Goal: Contribute content: Add original content to the website for others to see

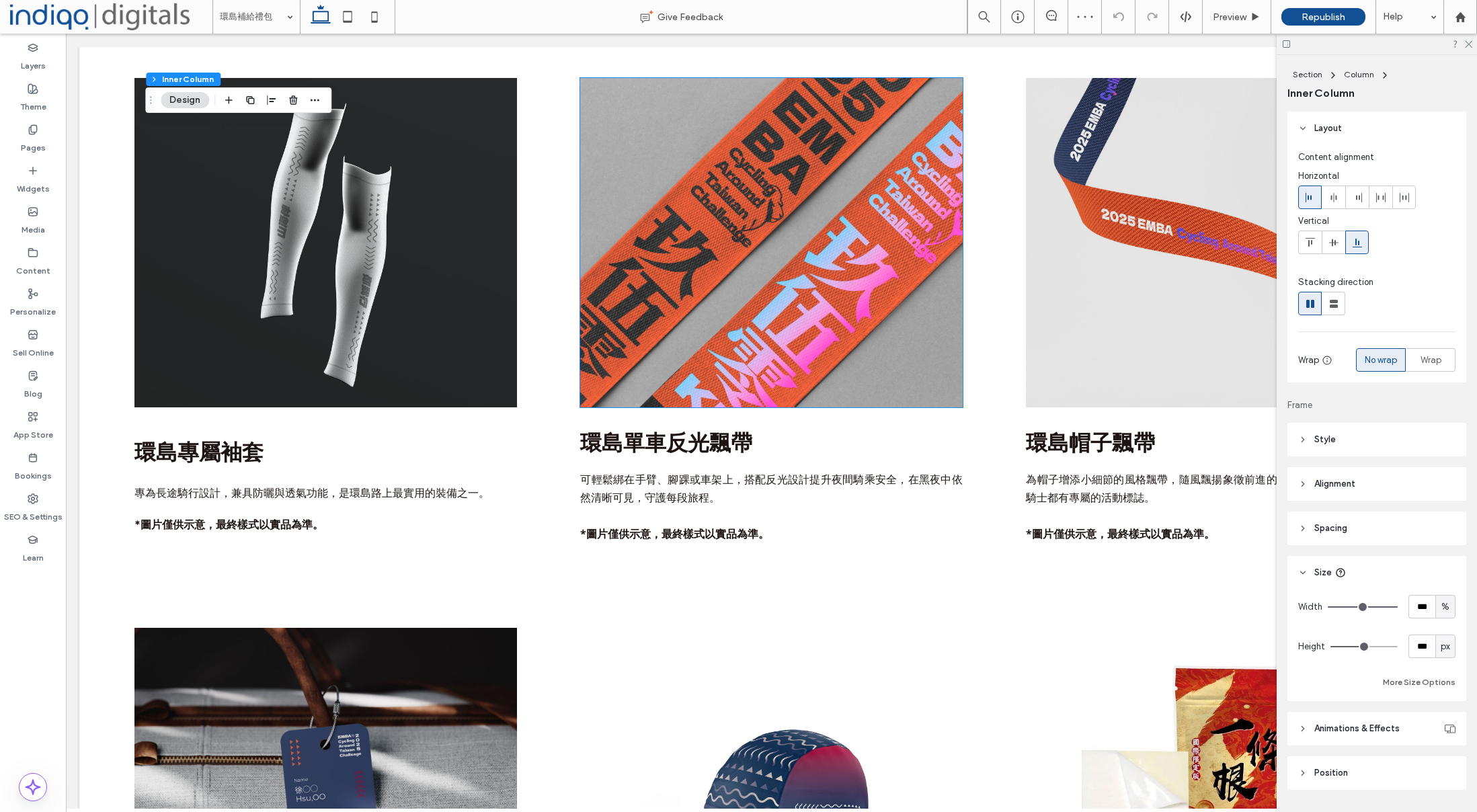
scroll to position [1670, 0]
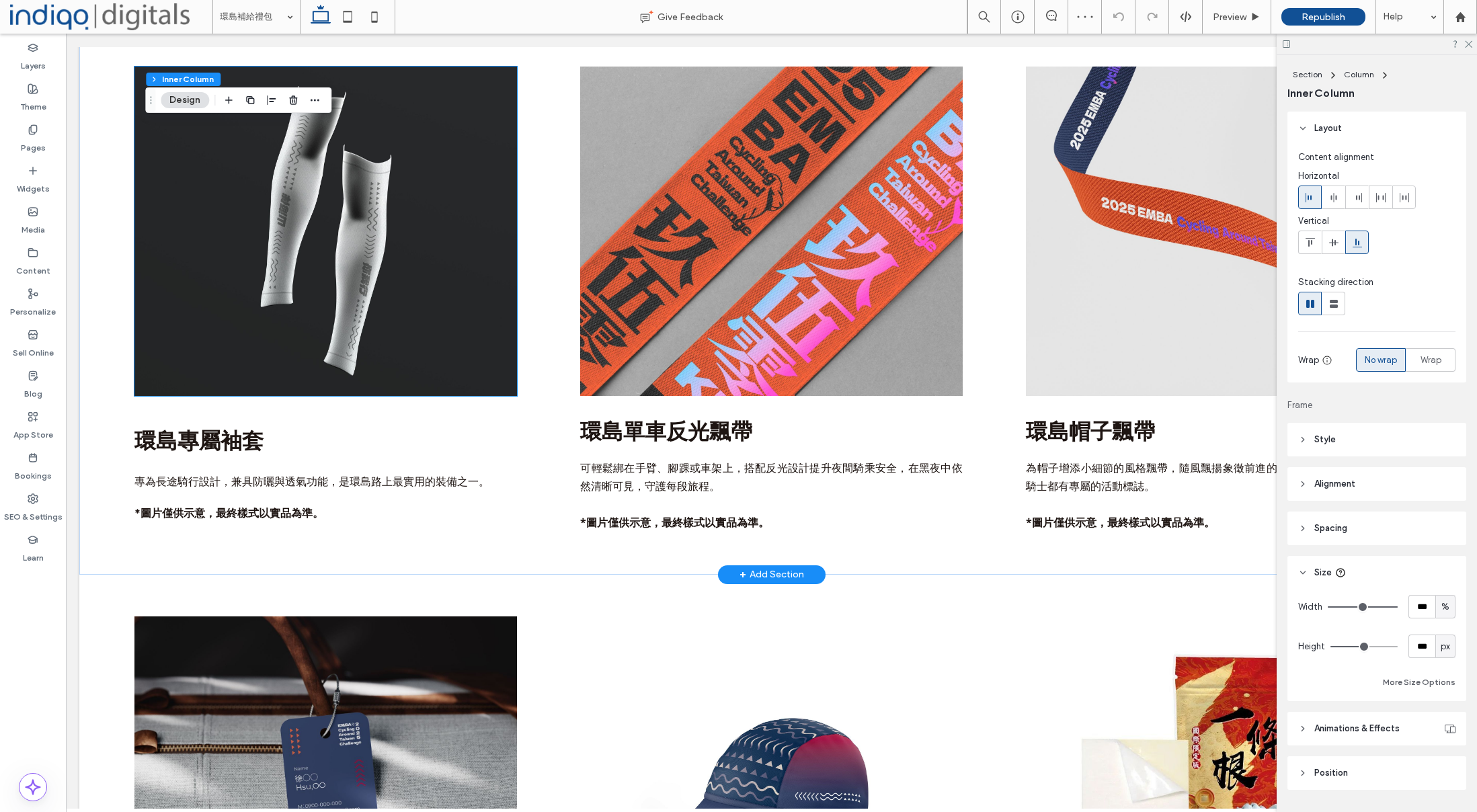
click at [273, 196] on img at bounding box center [325, 232] width 382 height 330
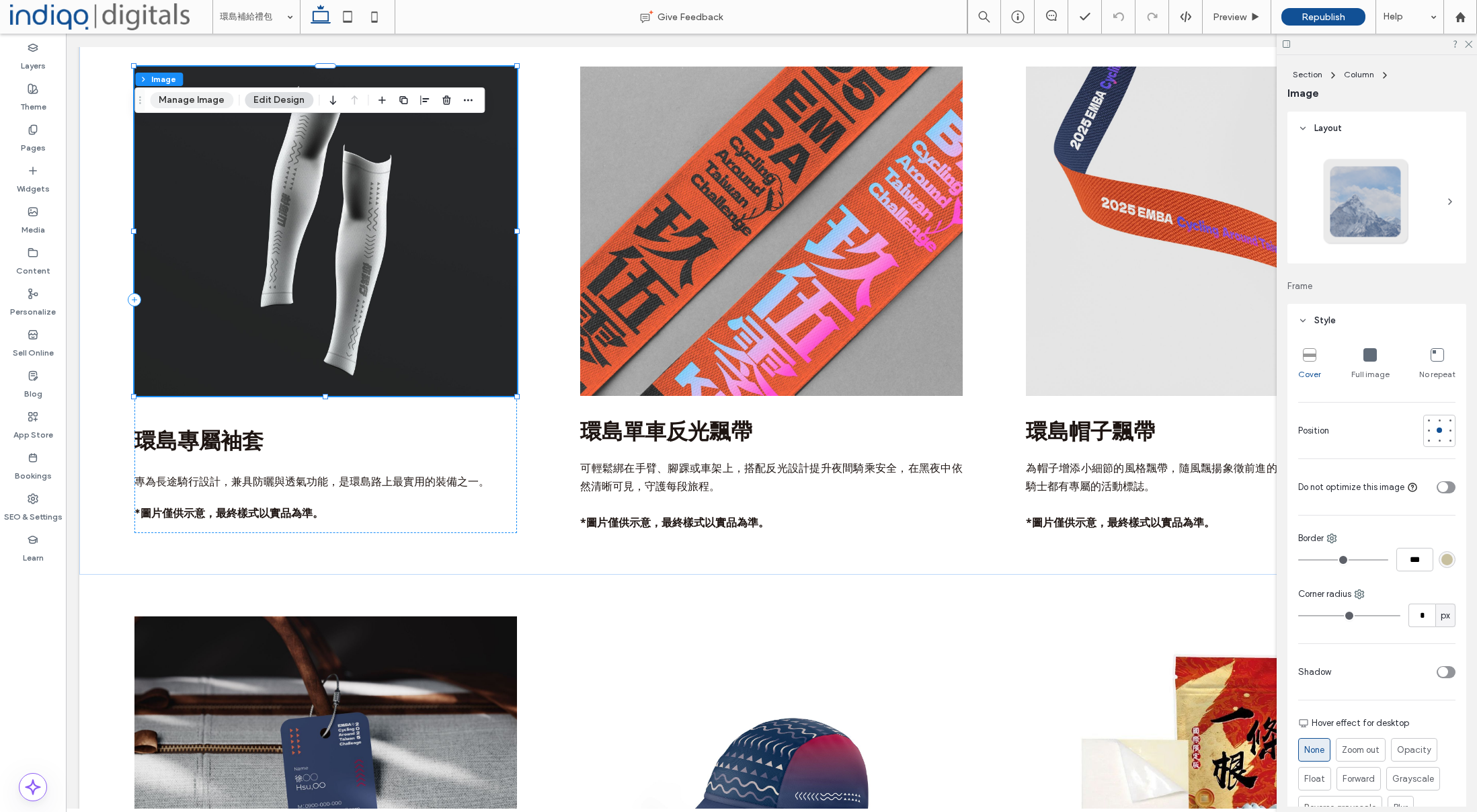
click at [186, 101] on button "Manage Image" at bounding box center [191, 100] width 84 height 16
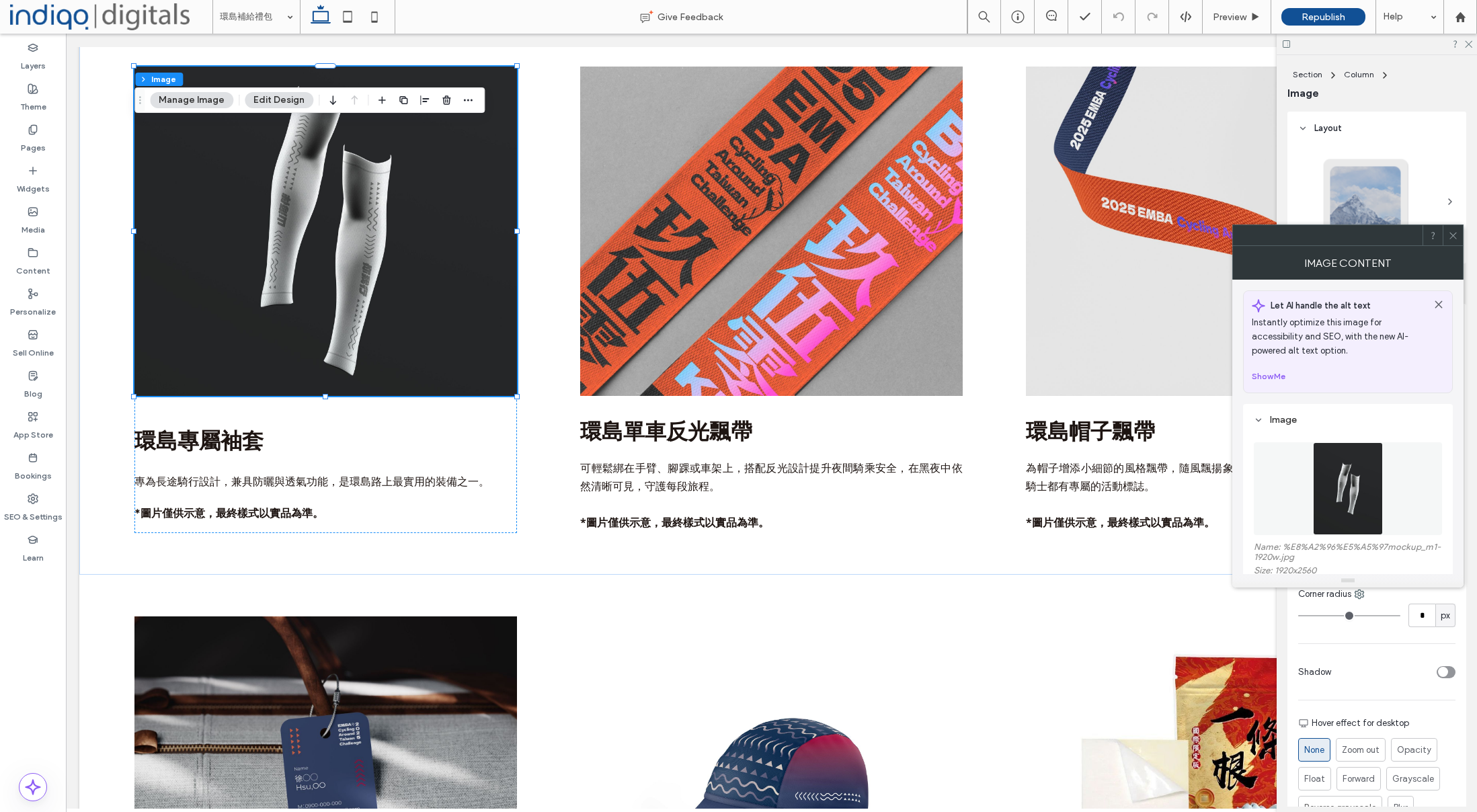
drag, startPoint x: 1314, startPoint y: 466, endPoint x: 1305, endPoint y: 461, distance: 10.3
click at [1314, 466] on img at bounding box center [1348, 489] width 70 height 93
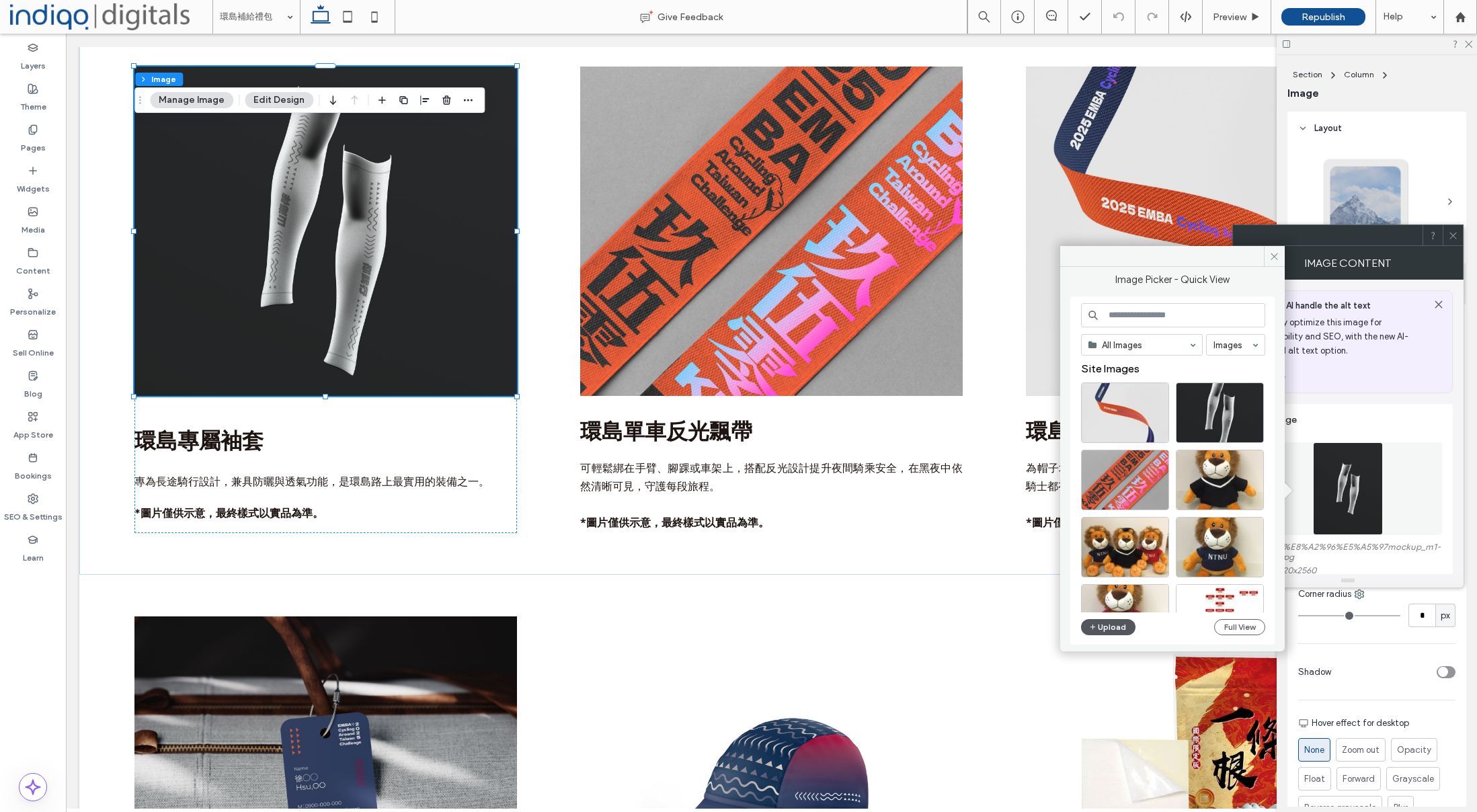
click at [1118, 629] on button "Upload" at bounding box center [1109, 627] width 55 height 16
click at [1111, 630] on button "Upload" at bounding box center [1109, 627] width 55 height 16
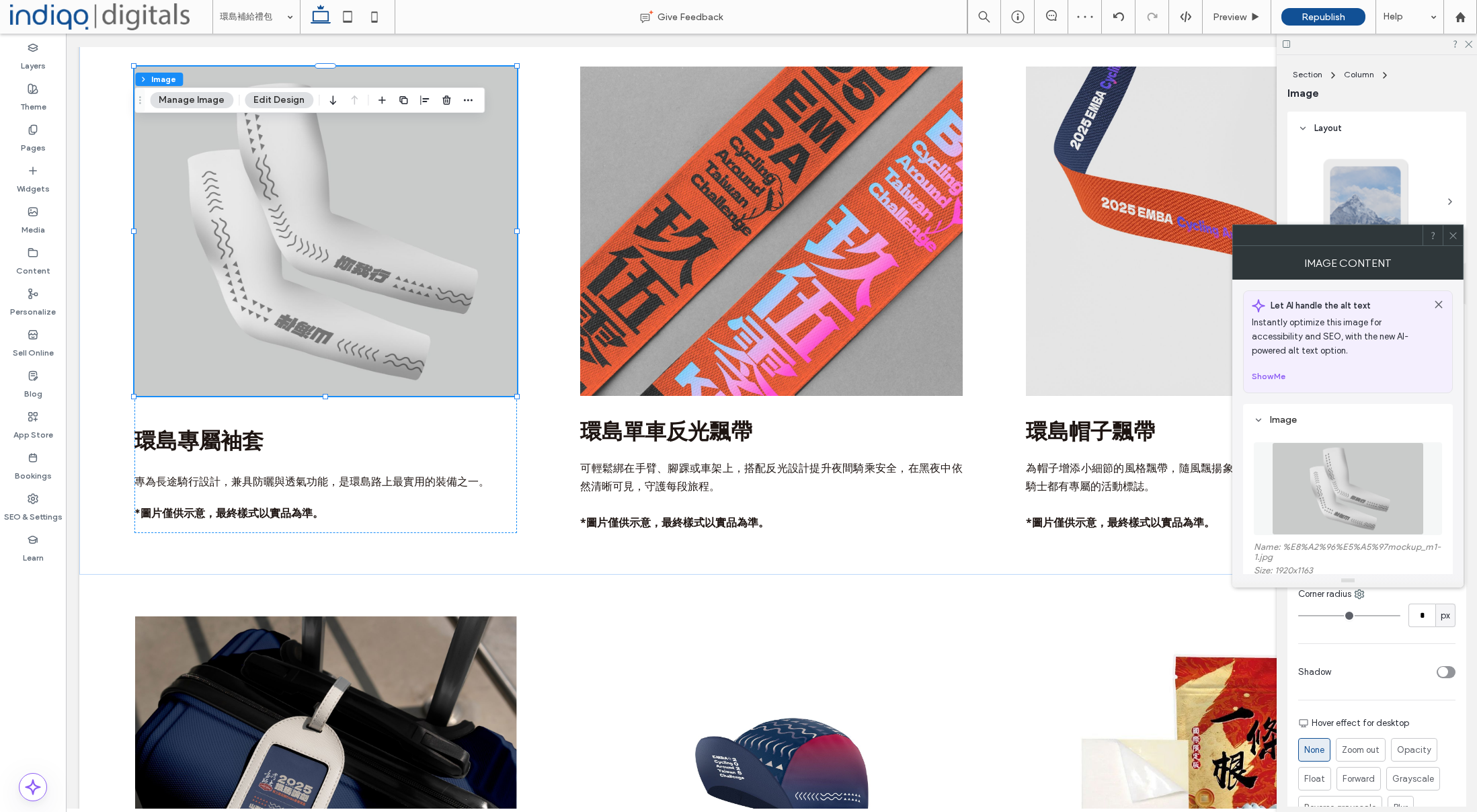
click at [1454, 241] on span at bounding box center [1453, 236] width 10 height 20
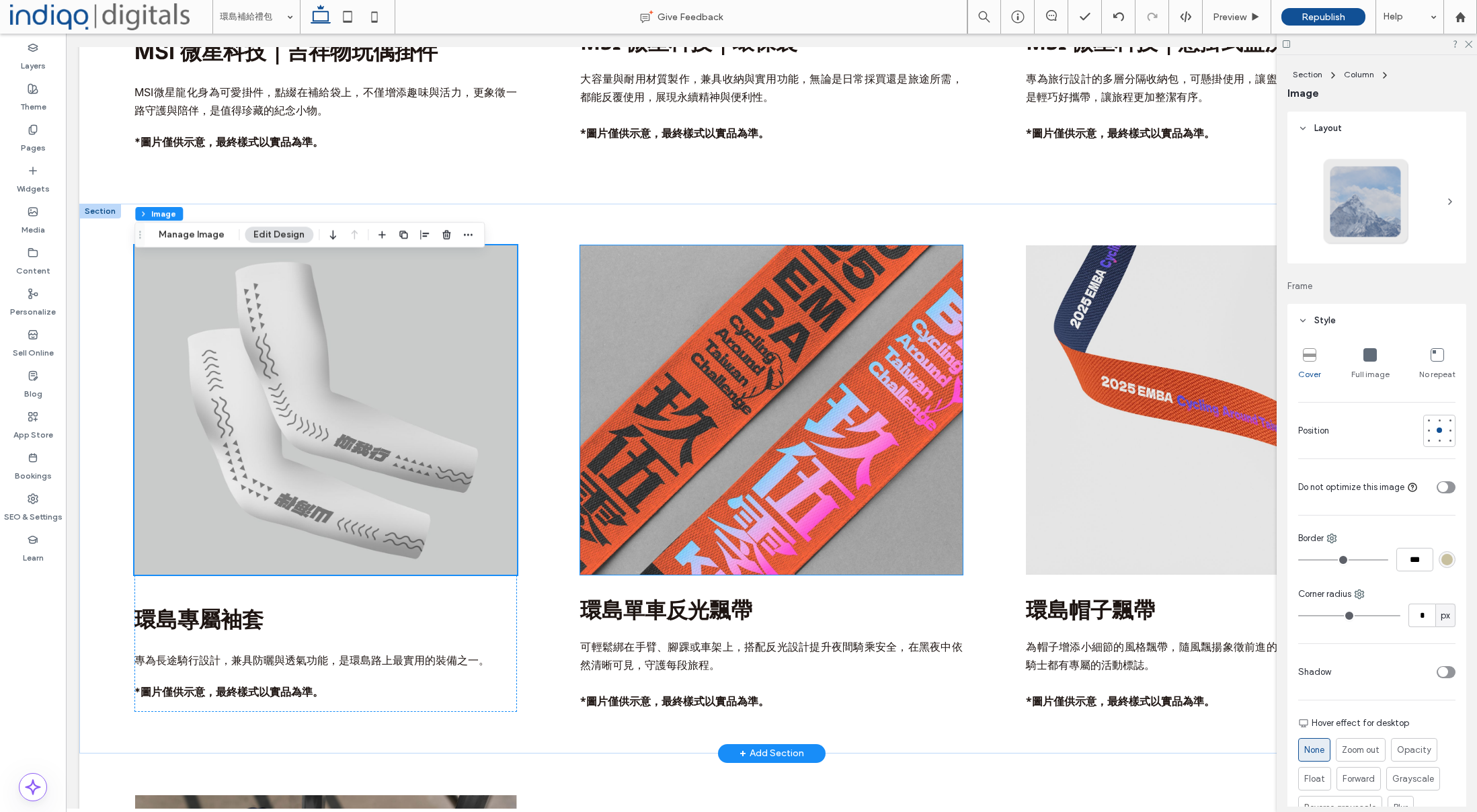
scroll to position [1463, 0]
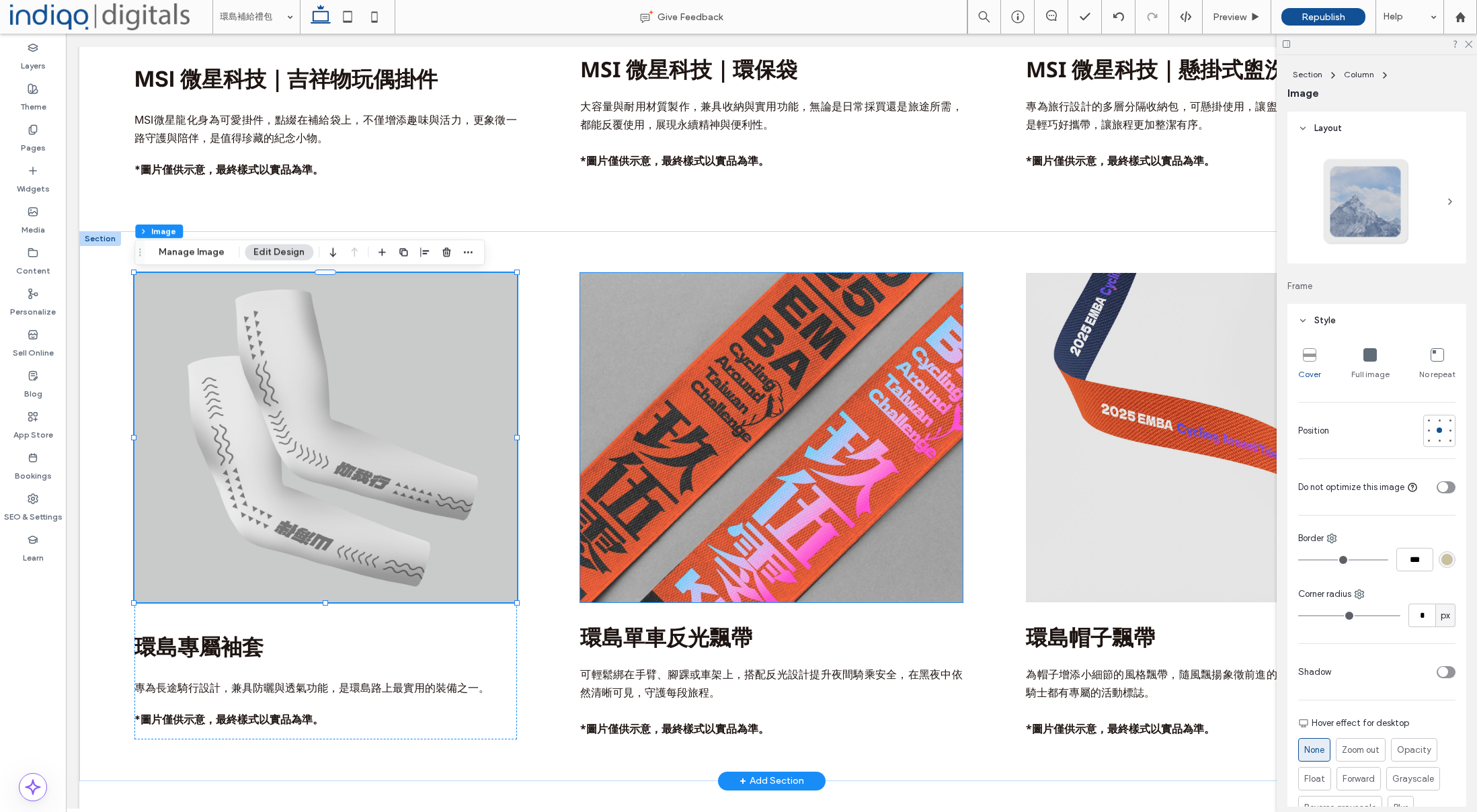
click at [733, 298] on img at bounding box center [771, 438] width 382 height 330
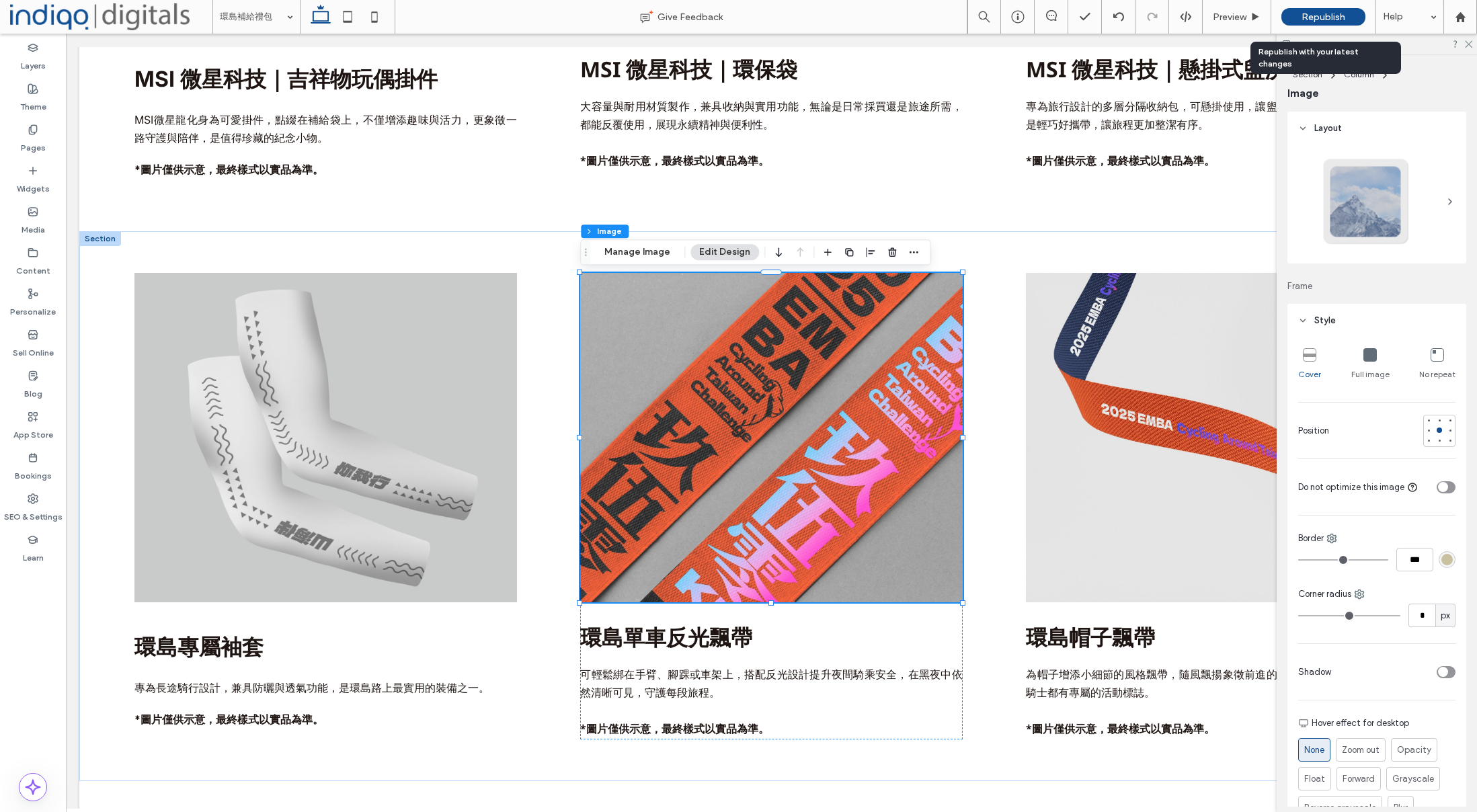
click at [1327, 15] on span "Republish" at bounding box center [1324, 18] width 44 height 12
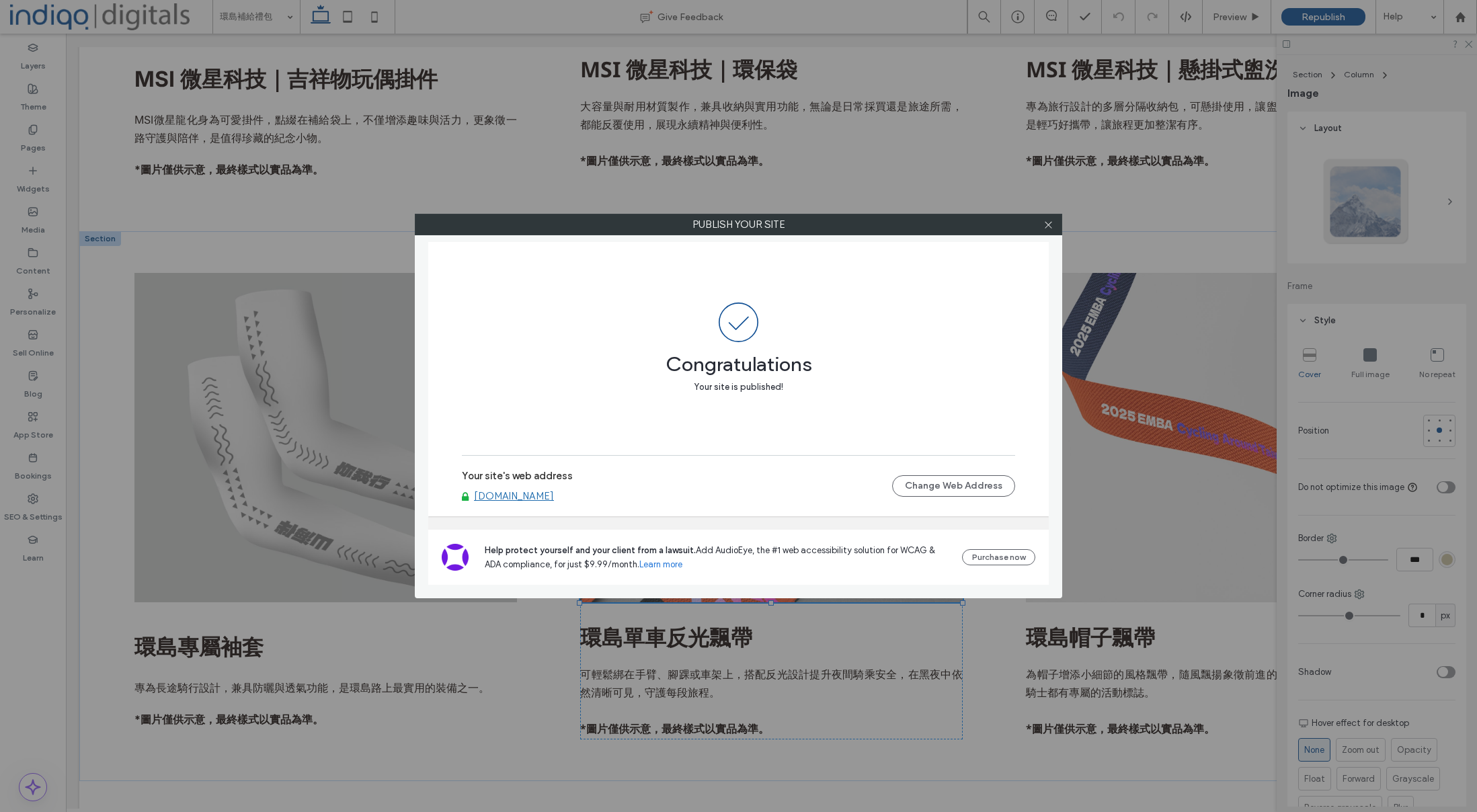
click at [554, 498] on link "[DOMAIN_NAME]" at bounding box center [514, 496] width 80 height 12
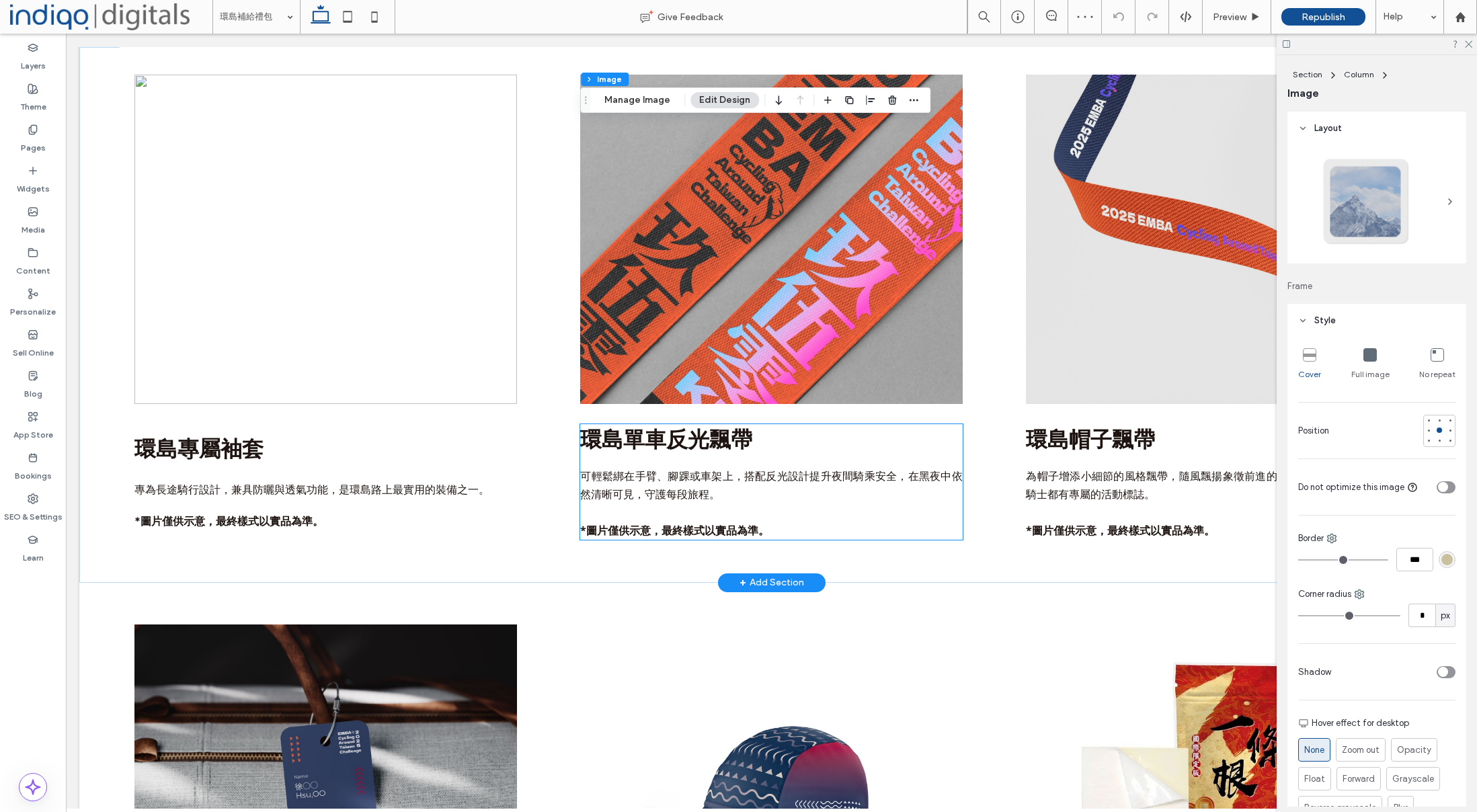
scroll to position [1684, 0]
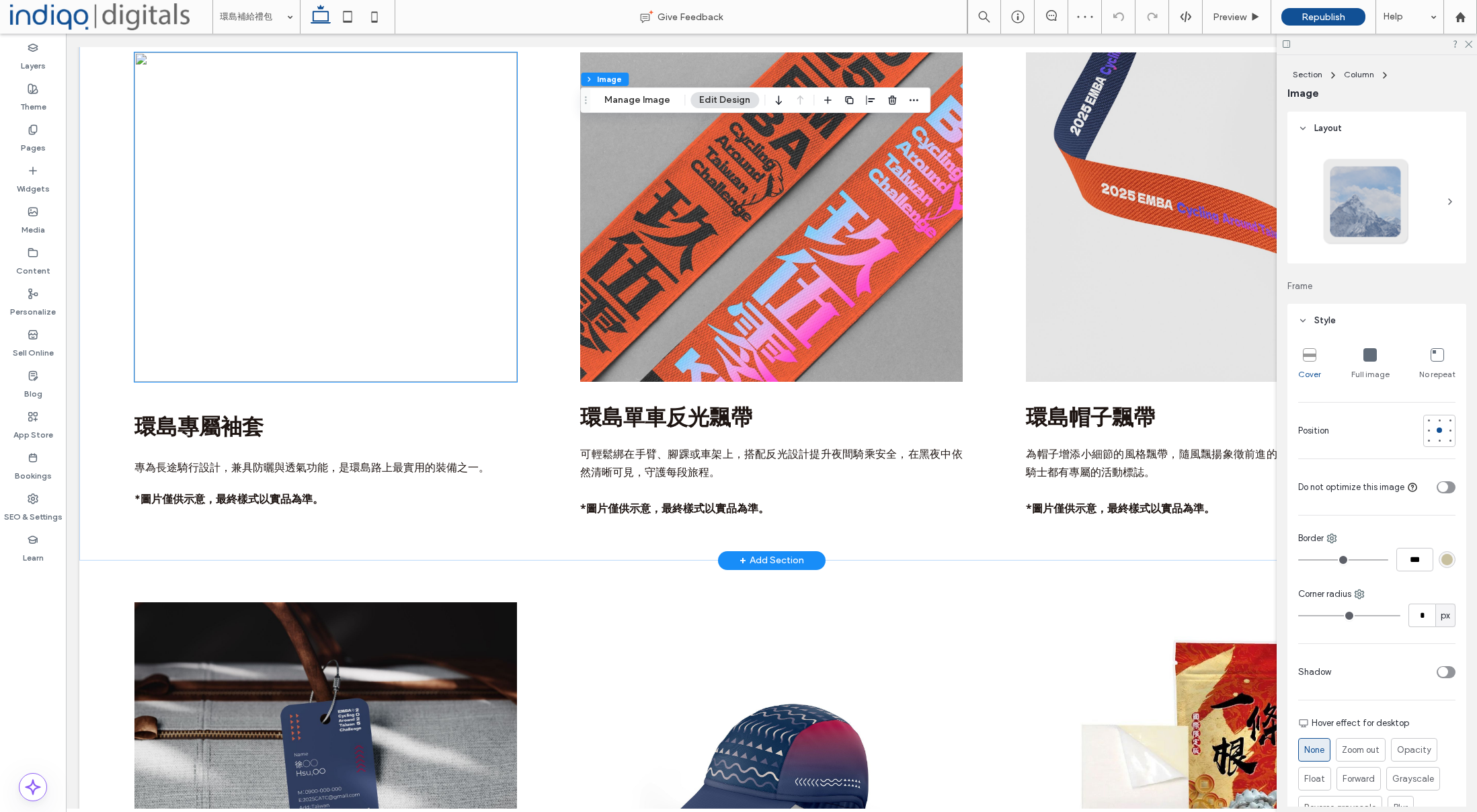
click at [377, 202] on img at bounding box center [325, 217] width 382 height 330
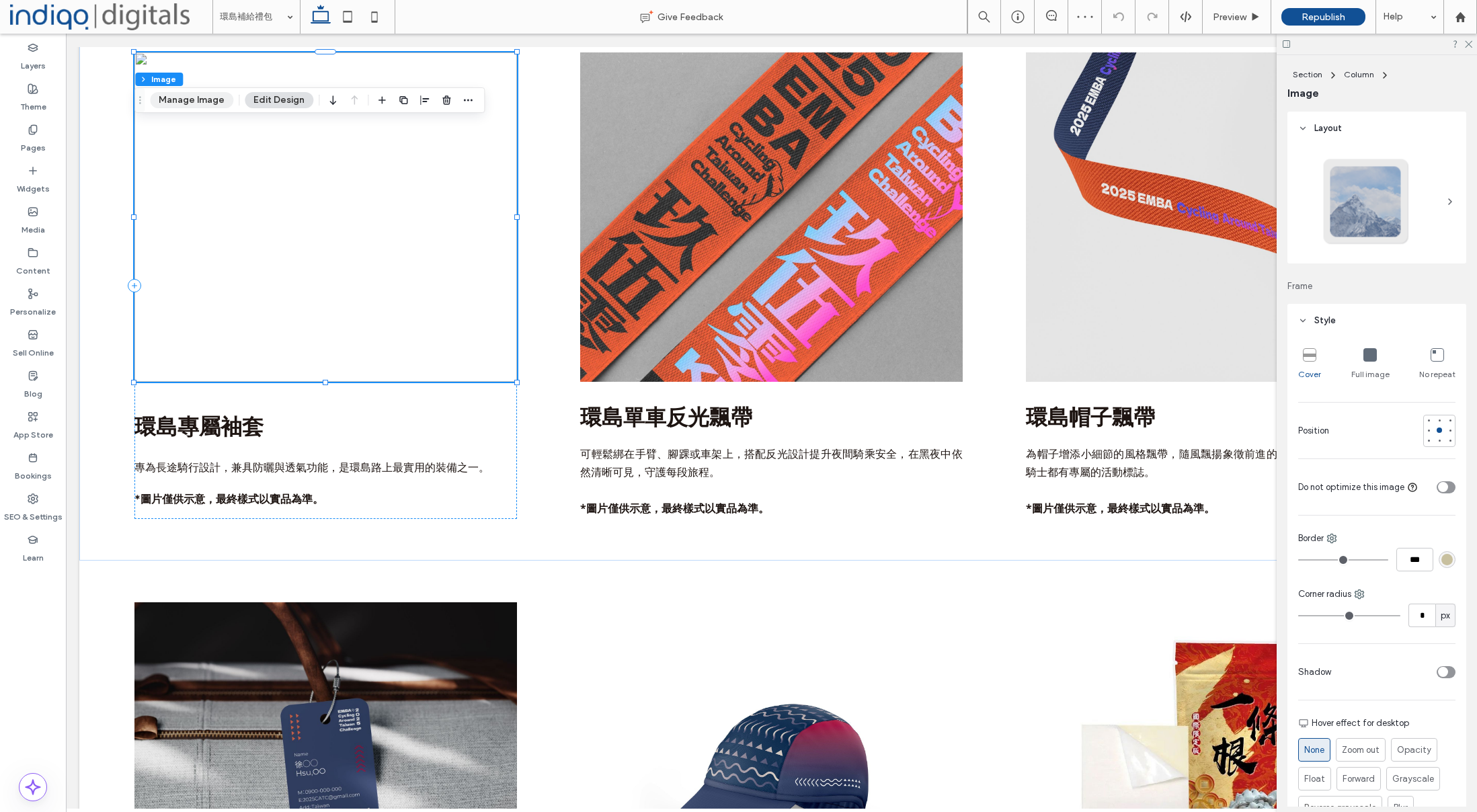
click at [183, 104] on button "Manage Image" at bounding box center [191, 100] width 84 height 16
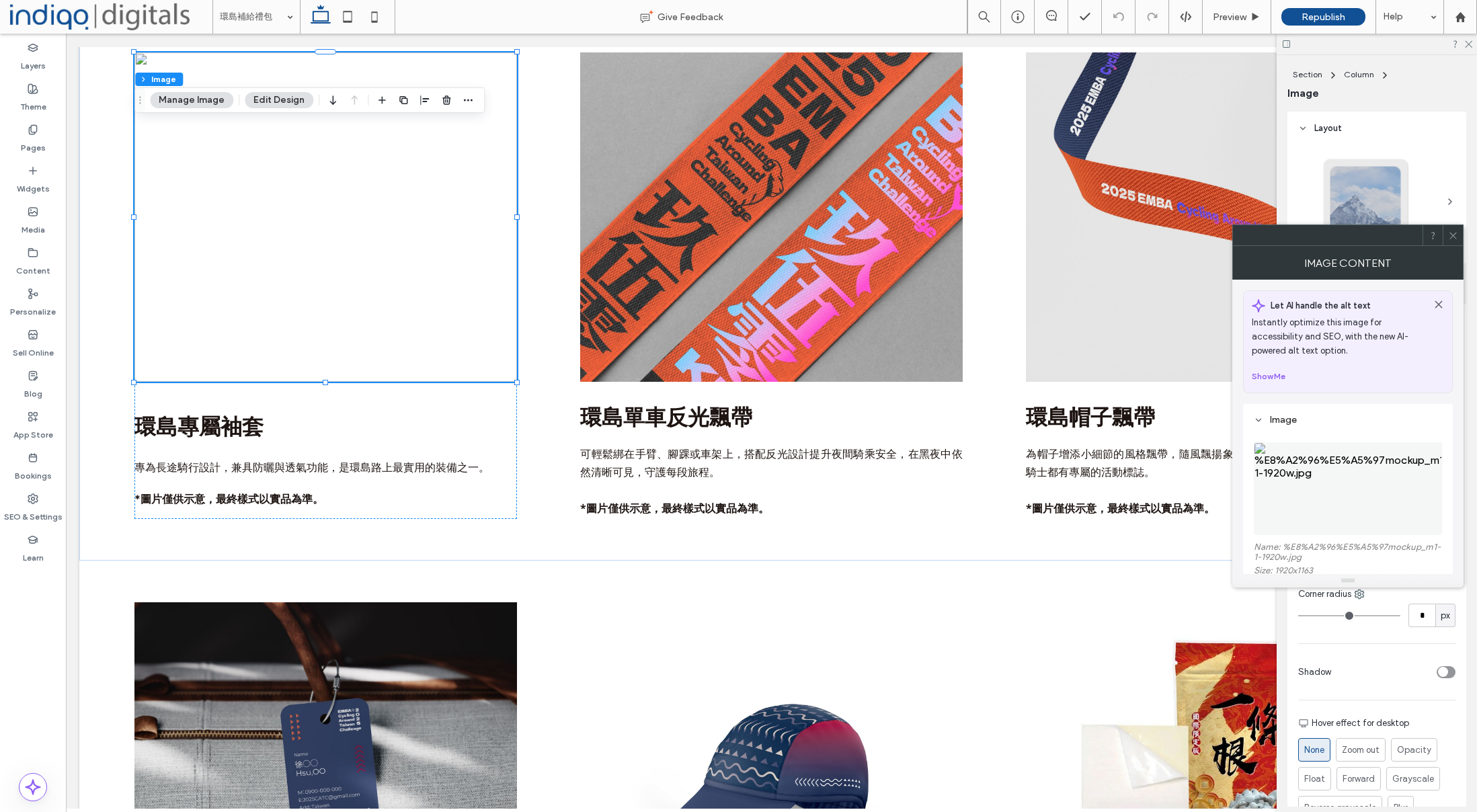
click at [1318, 489] on figure at bounding box center [1348, 489] width 188 height 93
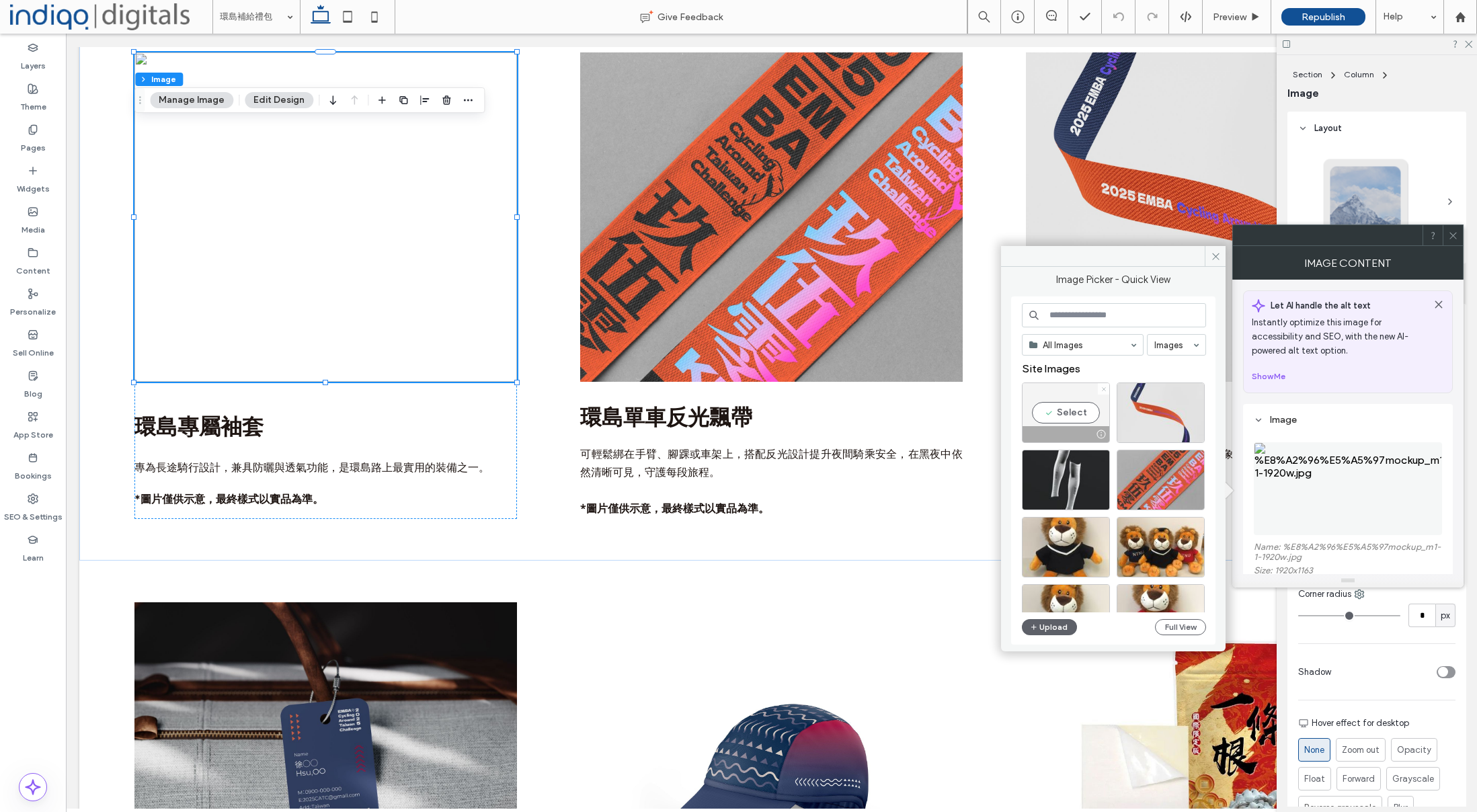
click at [1104, 387] on use at bounding box center [1104, 389] width 3 height 3
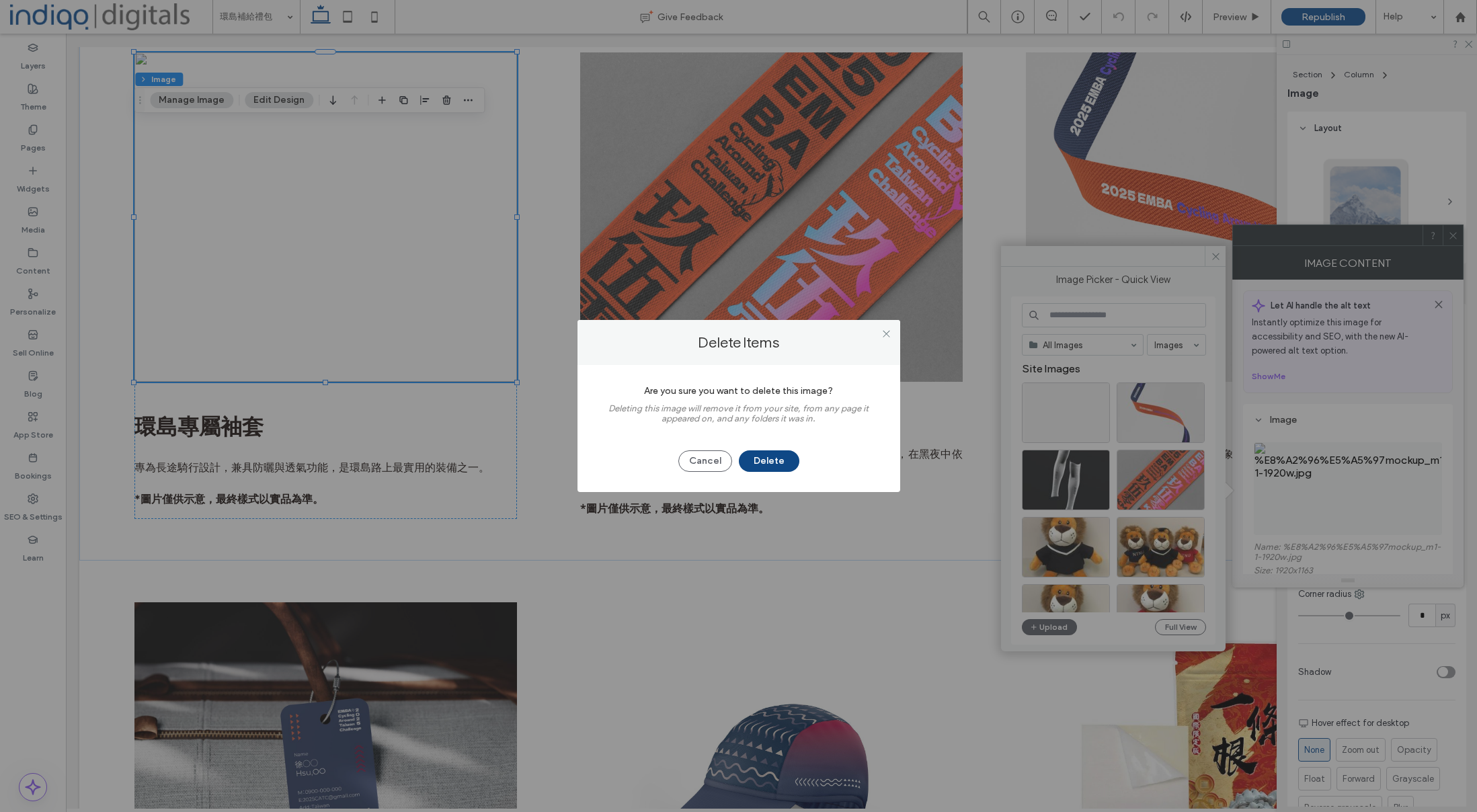
click at [772, 463] on button "Delete" at bounding box center [770, 460] width 61 height 21
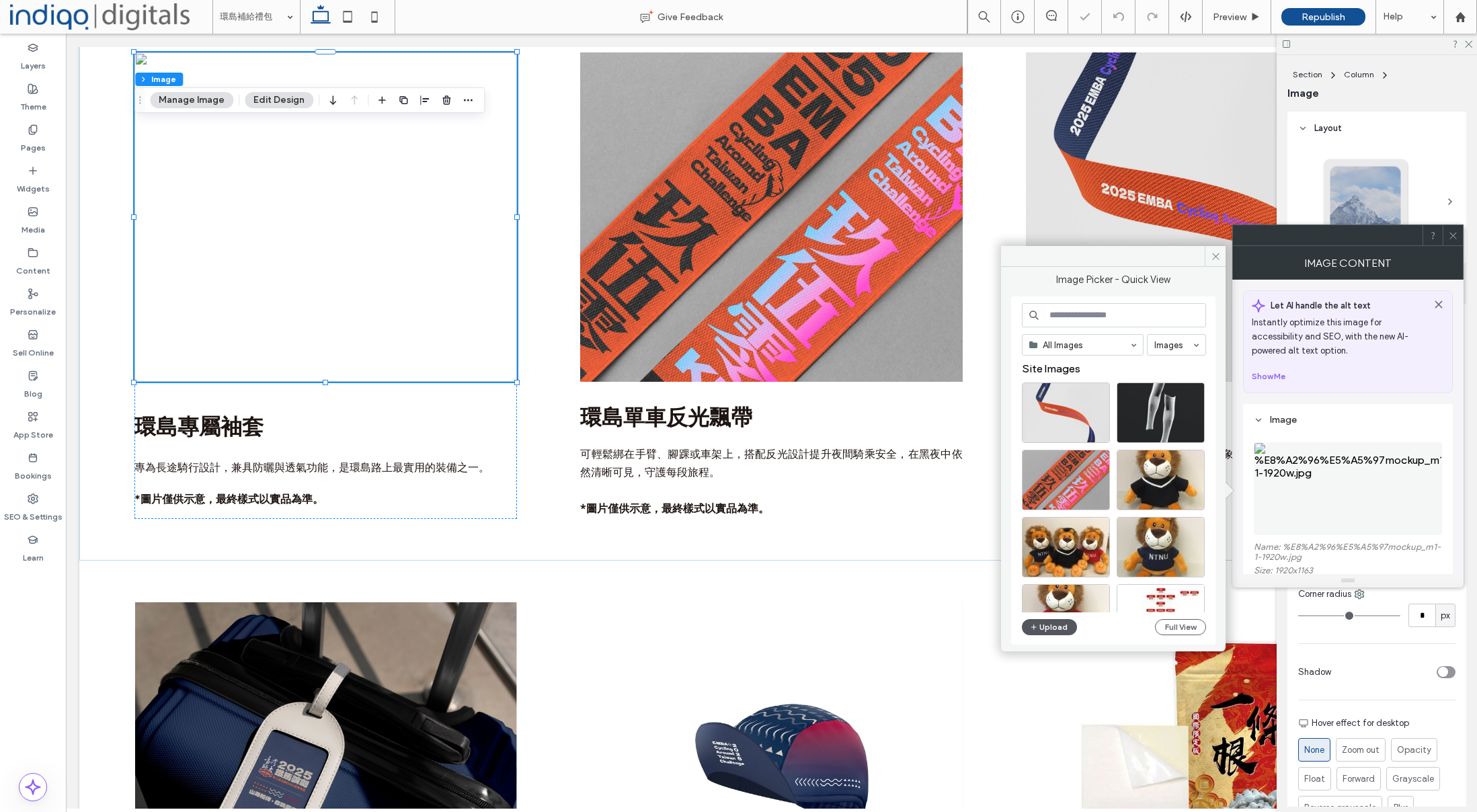
click at [1046, 630] on button "Upload" at bounding box center [1049, 627] width 55 height 16
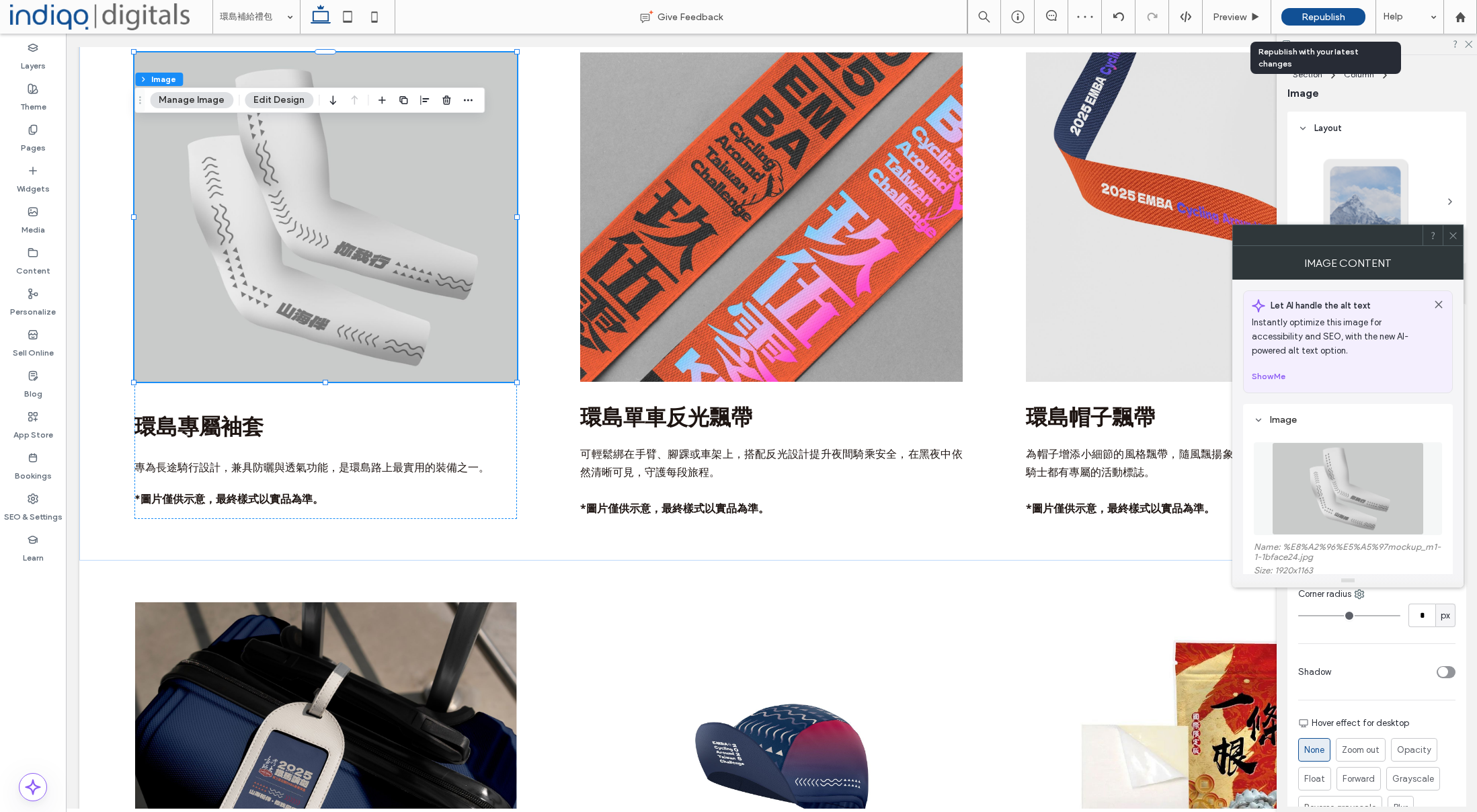
click at [1335, 13] on span "Republish" at bounding box center [1324, 18] width 44 height 12
